Goal: Communication & Community: Participate in discussion

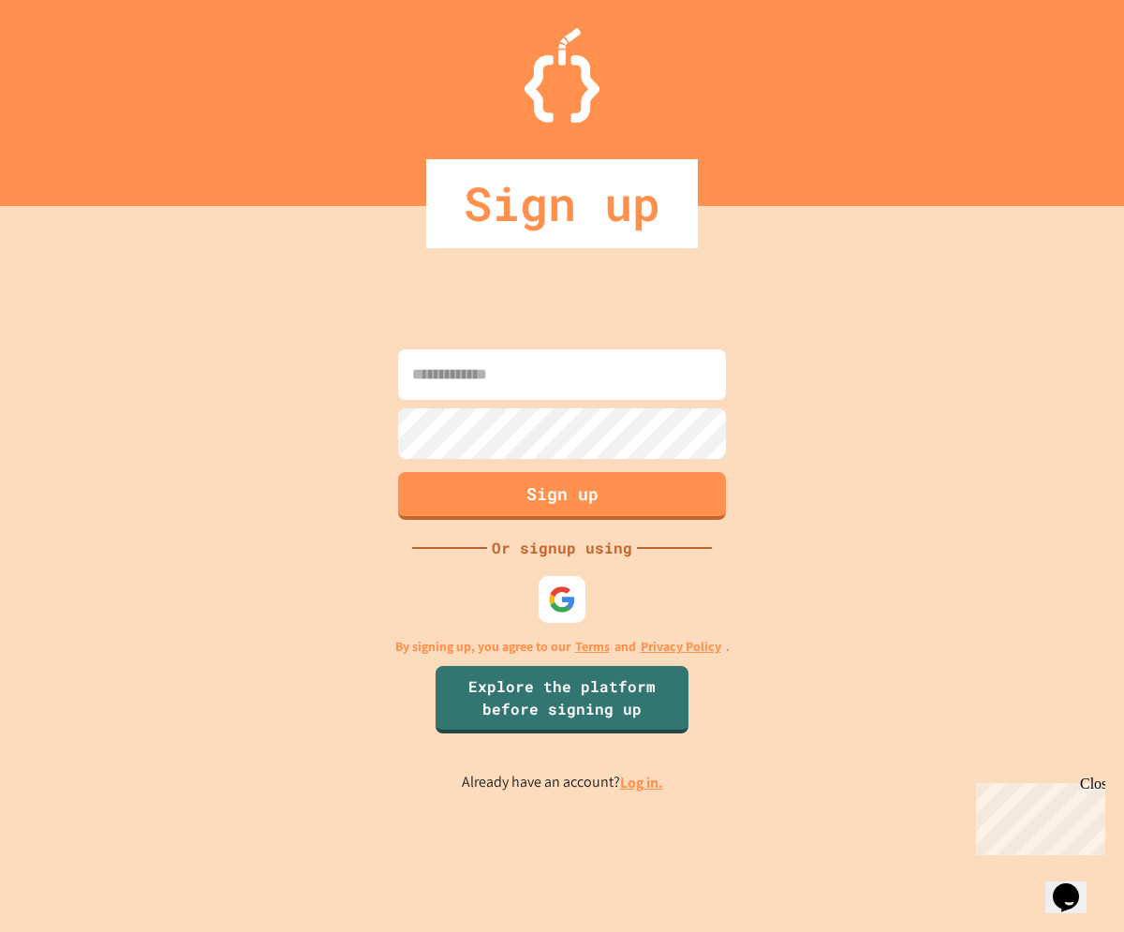
click at [512, 357] on input at bounding box center [562, 375] width 328 height 51
click at [553, 601] on img at bounding box center [562, 599] width 31 height 31
click at [573, 573] on div at bounding box center [562, 600] width 56 height 56
click at [568, 596] on img at bounding box center [562, 599] width 31 height 31
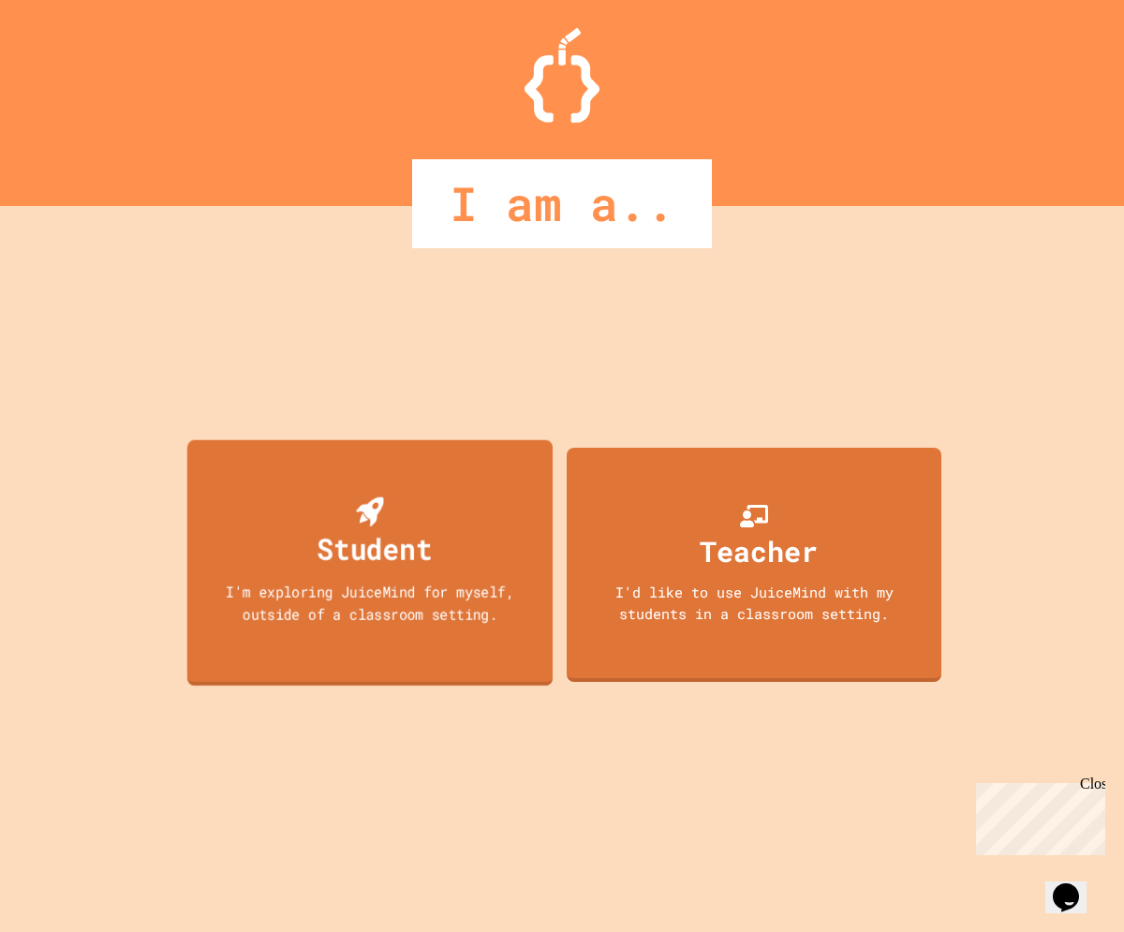
click at [476, 568] on div "Student I'm exploring JuiceMind for myself, outside of a classroom setting." at bounding box center [369, 562] width 365 height 246
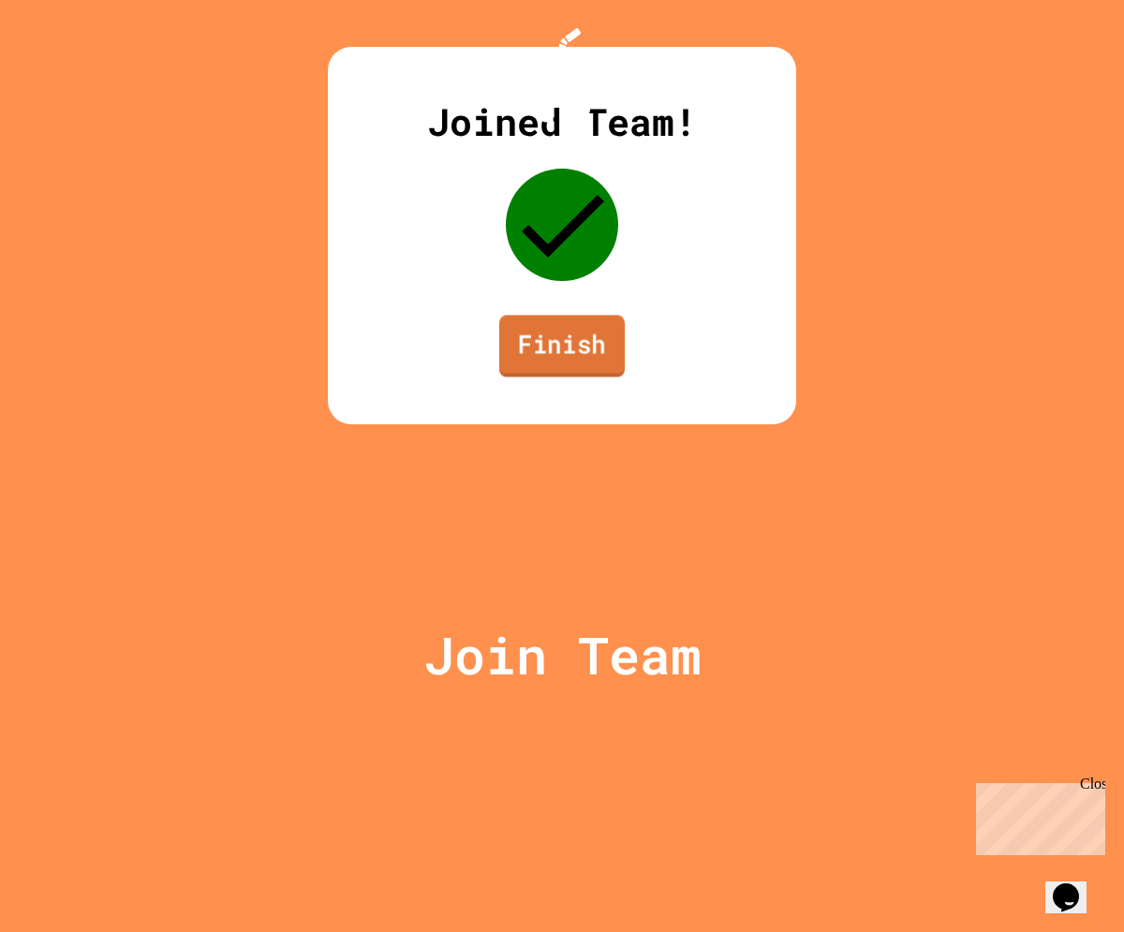
click at [544, 377] on link "Finish" at bounding box center [562, 346] width 126 height 62
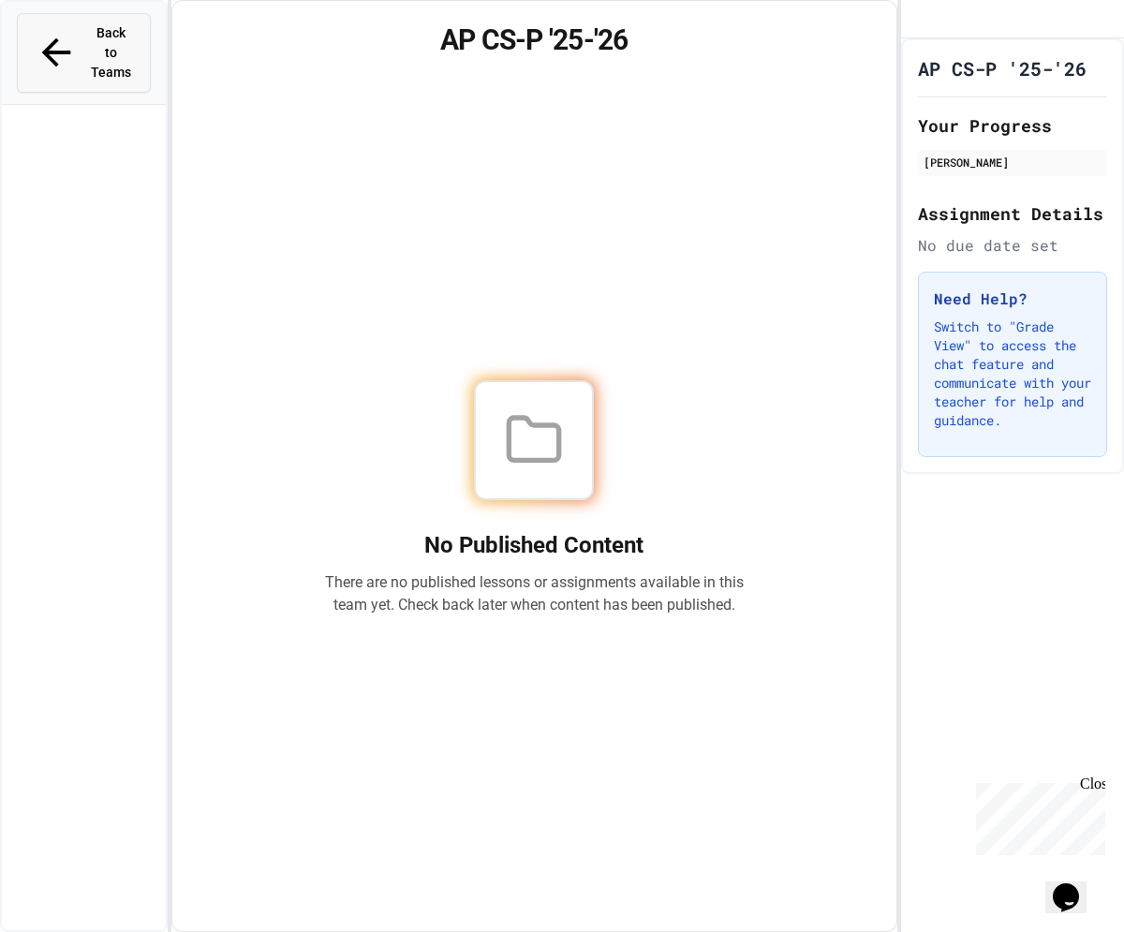
click at [143, 37] on button "Back to Teams" at bounding box center [84, 53] width 134 height 80
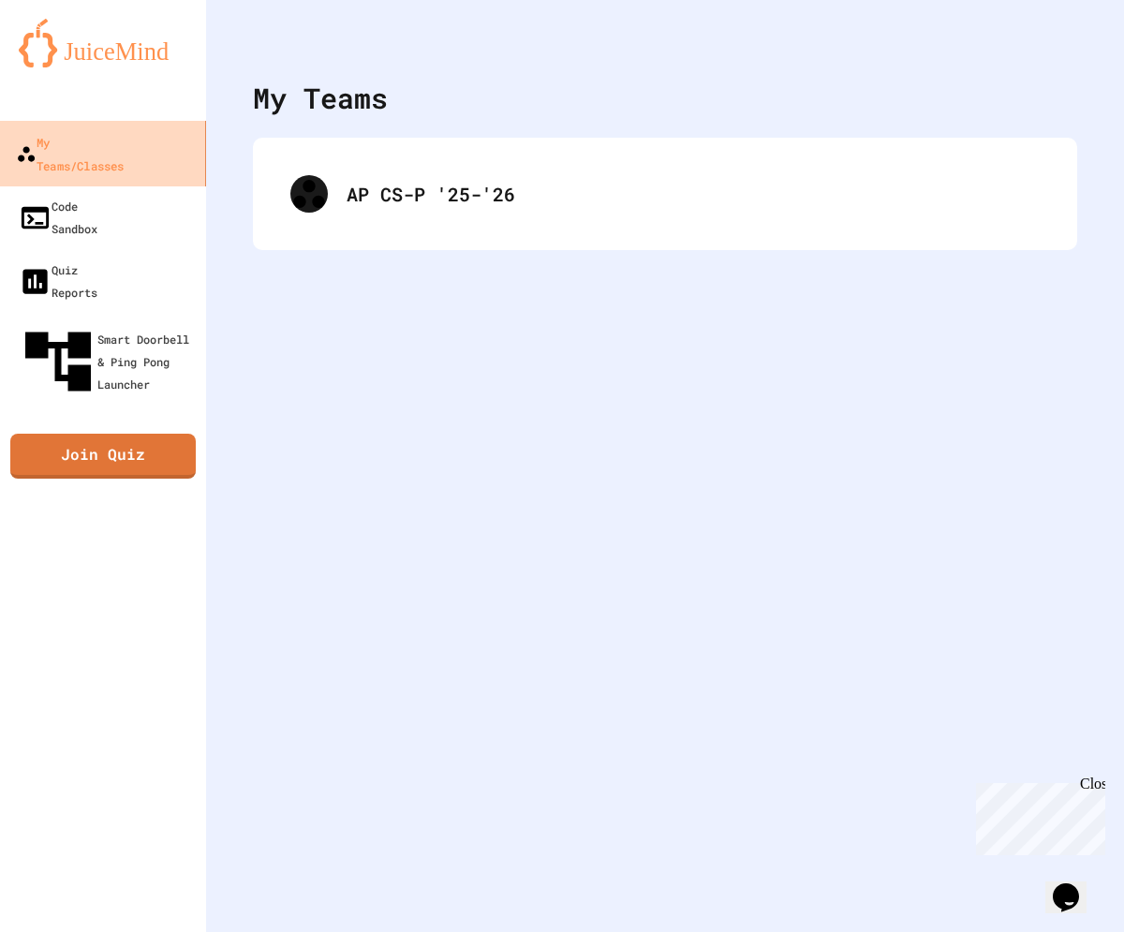
click at [163, 160] on link "My Teams/Classes" at bounding box center [103, 154] width 213 height 66
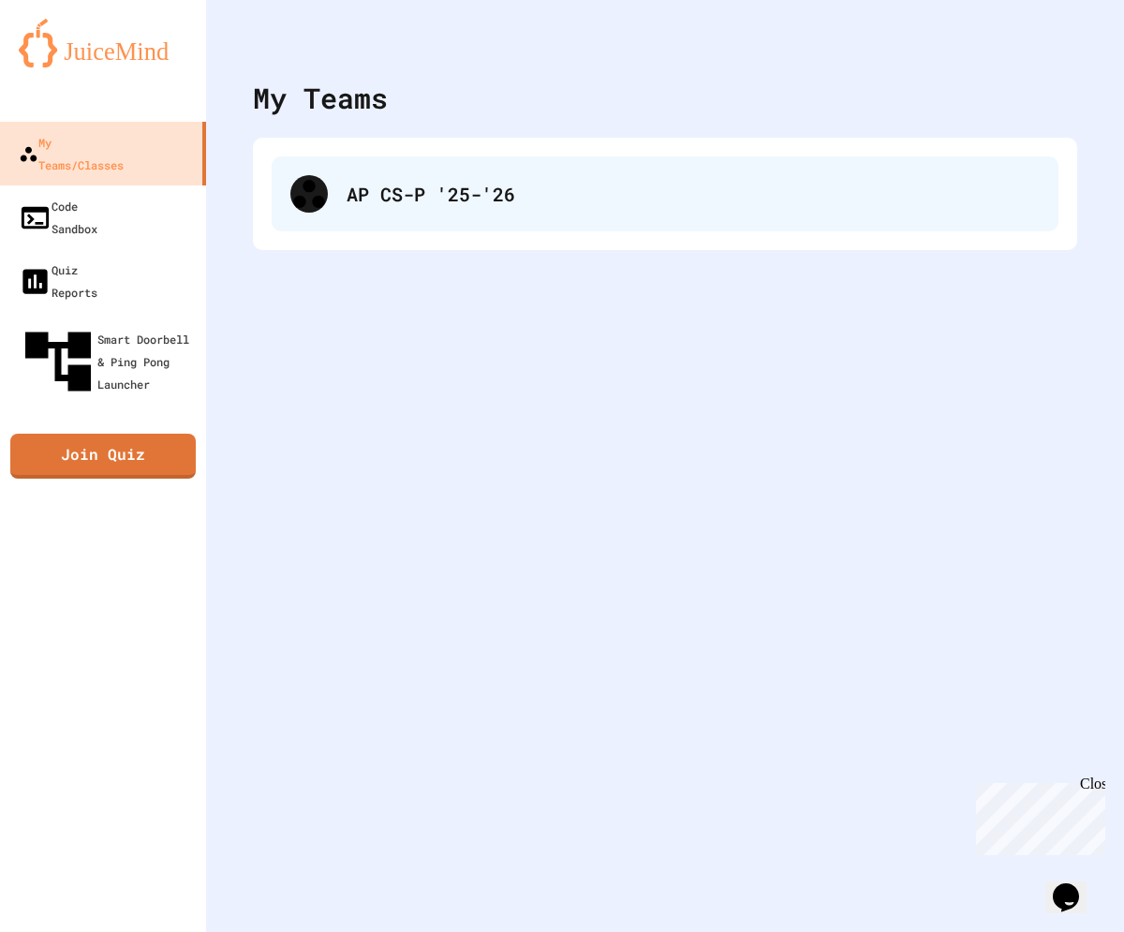
click at [335, 167] on div "AP CS-P '25-'26" at bounding box center [665, 193] width 787 height 75
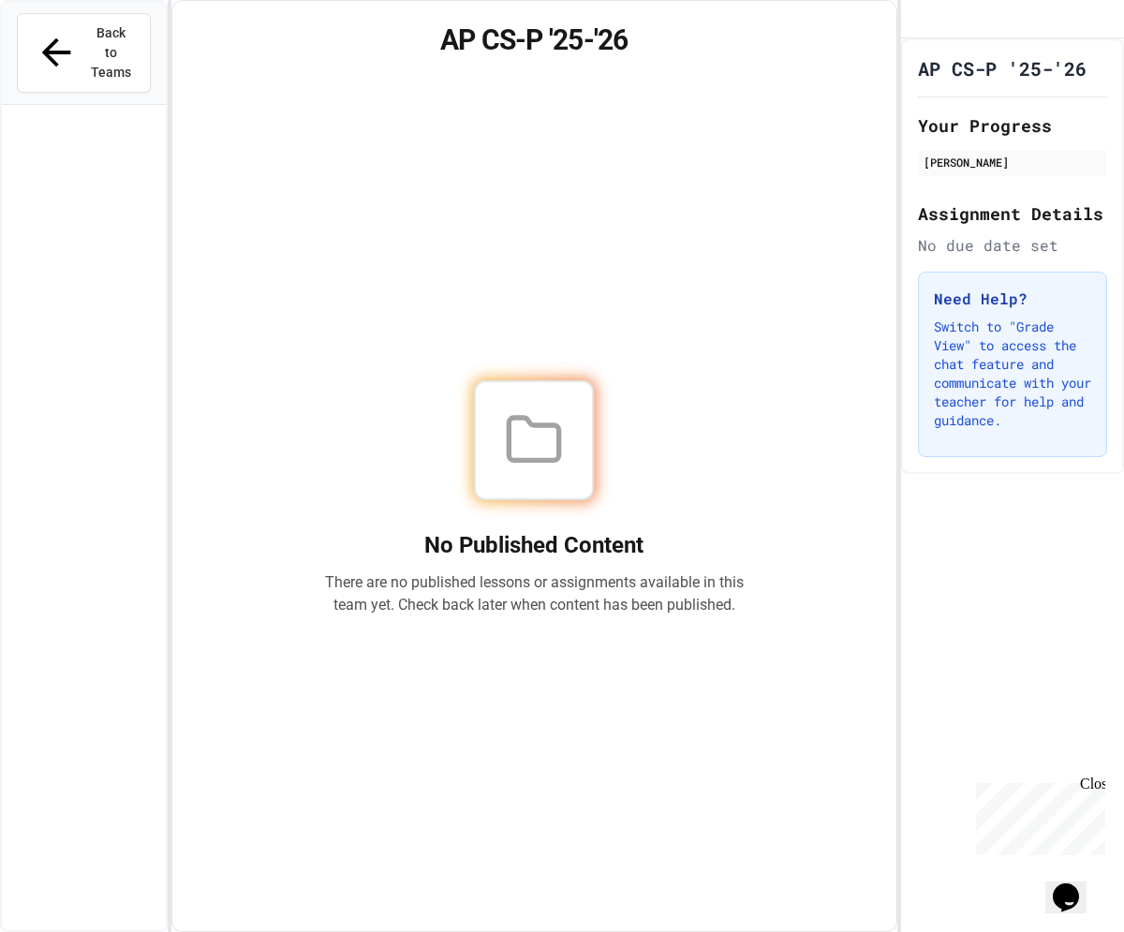
drag, startPoint x: 582, startPoint y: 396, endPoint x: -209, endPoint y: 147, distance: 829.2
click at [0, 147] on html "We are updating our servers at 7PM EST [DATE]. [PERSON_NAME] should continue to…" at bounding box center [562, 466] width 1124 height 932
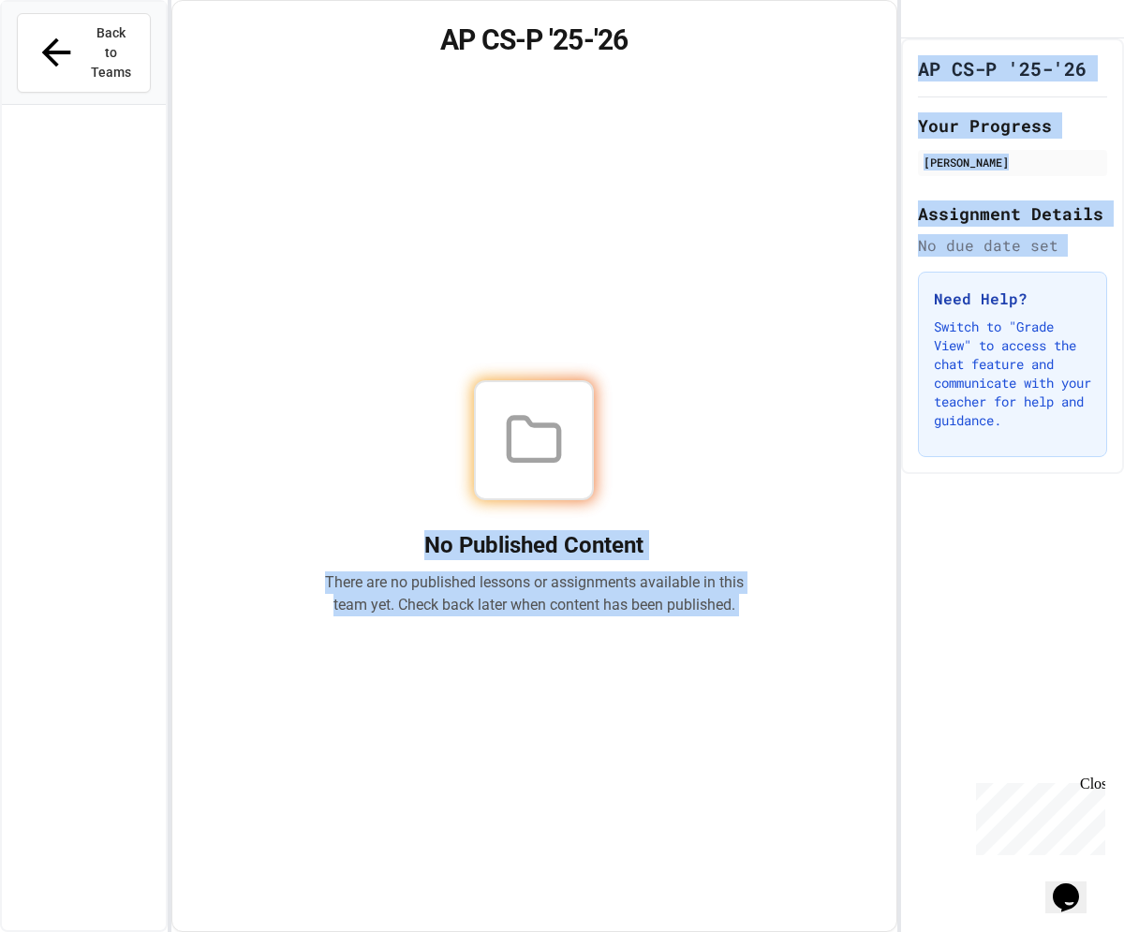
drag, startPoint x: 723, startPoint y: 287, endPoint x: 1889, endPoint y: 334, distance: 1166.6
click at [1124, 334] on html "We are updating our servers at 7PM EST [DATE]. [PERSON_NAME] should continue to…" at bounding box center [562, 466] width 1124 height 932
drag, startPoint x: 861, startPoint y: 384, endPoint x: 828, endPoint y: 374, distance: 34.4
click at [858, 385] on div "No Published Content There are no published lessons or assignments available in…" at bounding box center [534, 498] width 679 height 822
